Goal: Navigation & Orientation: Go to known website

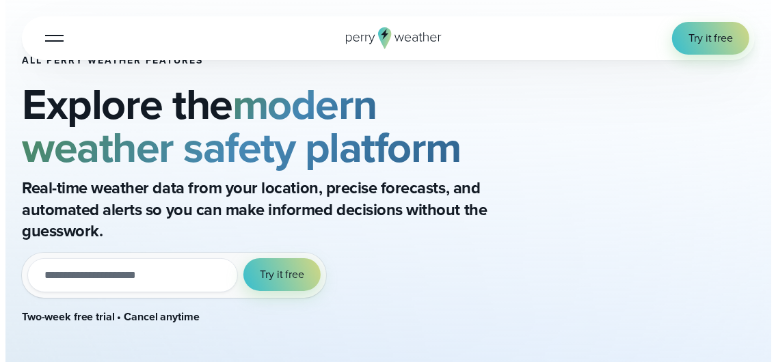
scroll to position [68, 0]
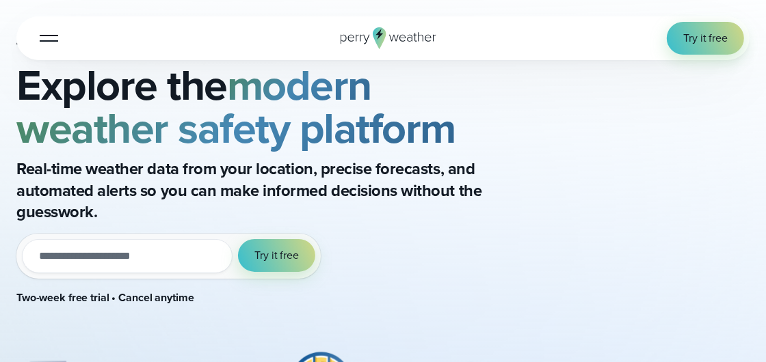
click at [50, 39] on div at bounding box center [49, 38] width 18 height 1
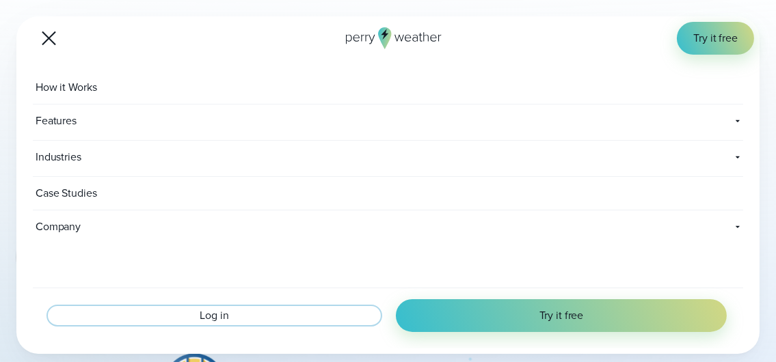
click at [215, 316] on span "Log in" at bounding box center [214, 316] width 29 height 16
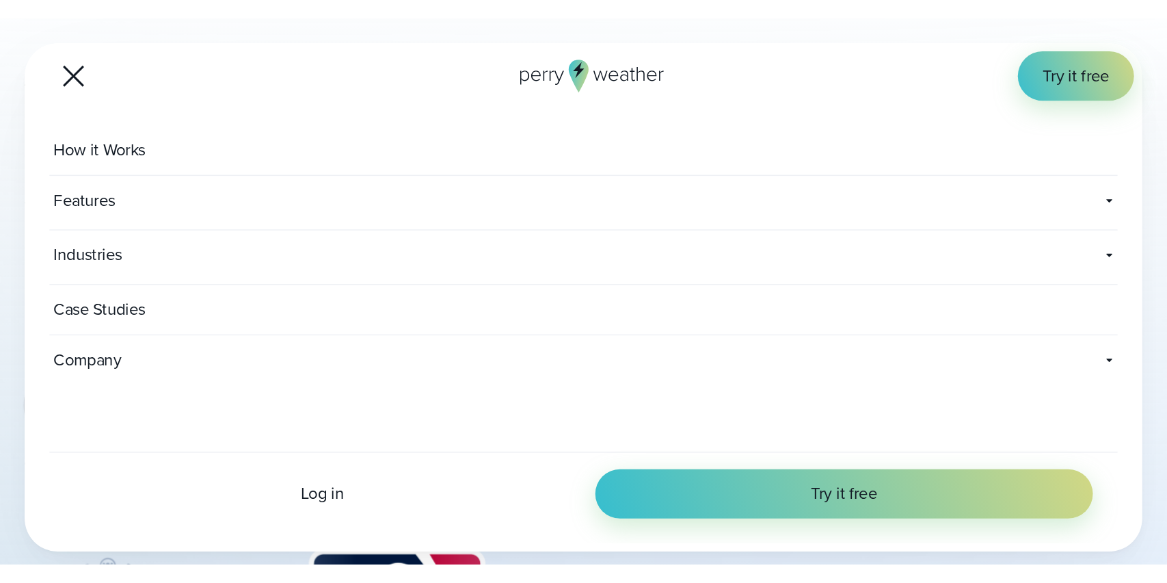
scroll to position [68, 0]
